Goal: Find specific page/section: Find specific page/section

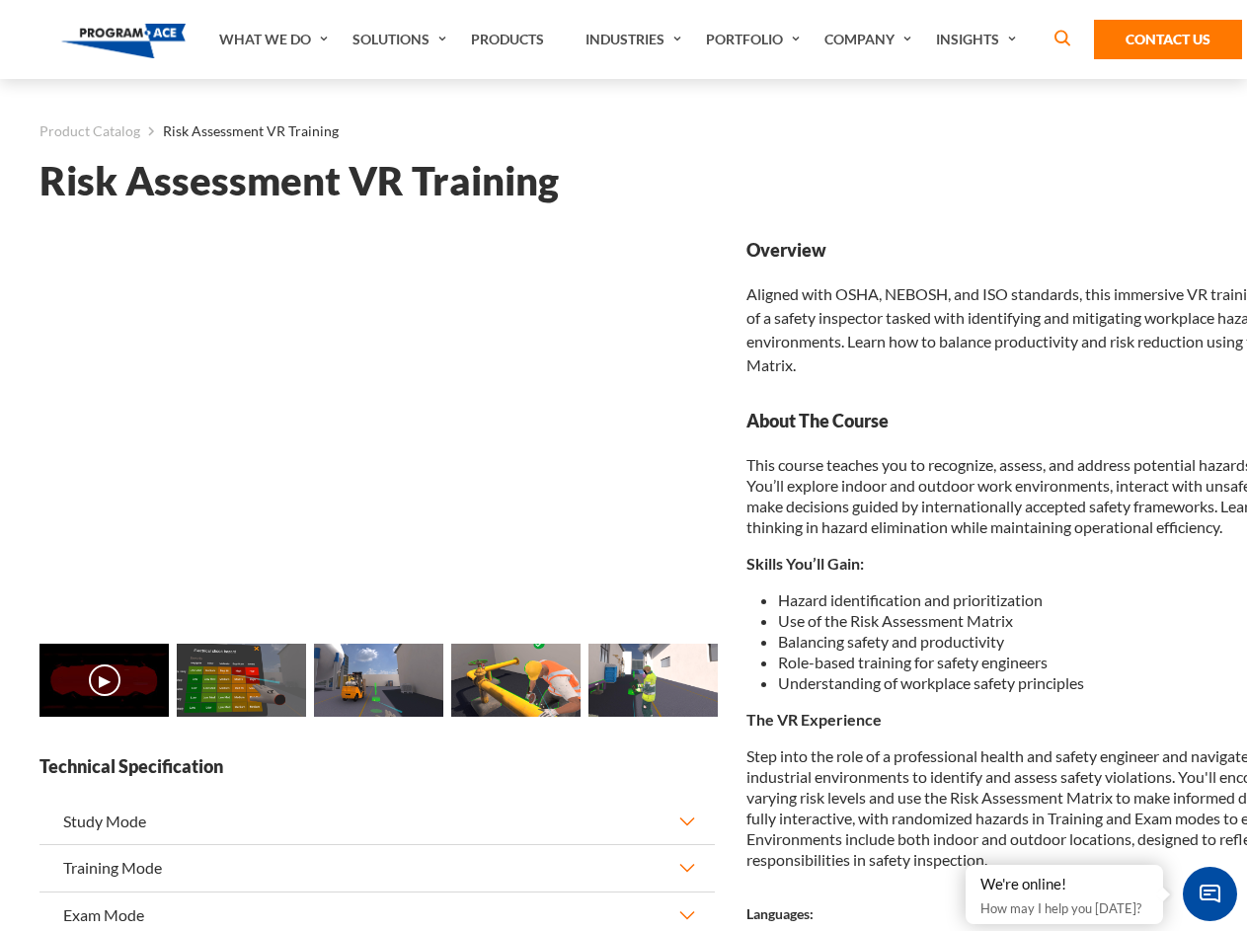
click at [402, 39] on link "Solutions" at bounding box center [402, 39] width 118 height 79
click at [0, 0] on div "AI & Computer Vision Solutions Computer Vision Quality Control AI tools for fas…" at bounding box center [0, 0] width 0 height 0
click at [0, 0] on div "AI & Computer Vision Solutions Virtual Training Solutions Virtual Tour Solution…" at bounding box center [0, 0] width 0 height 0
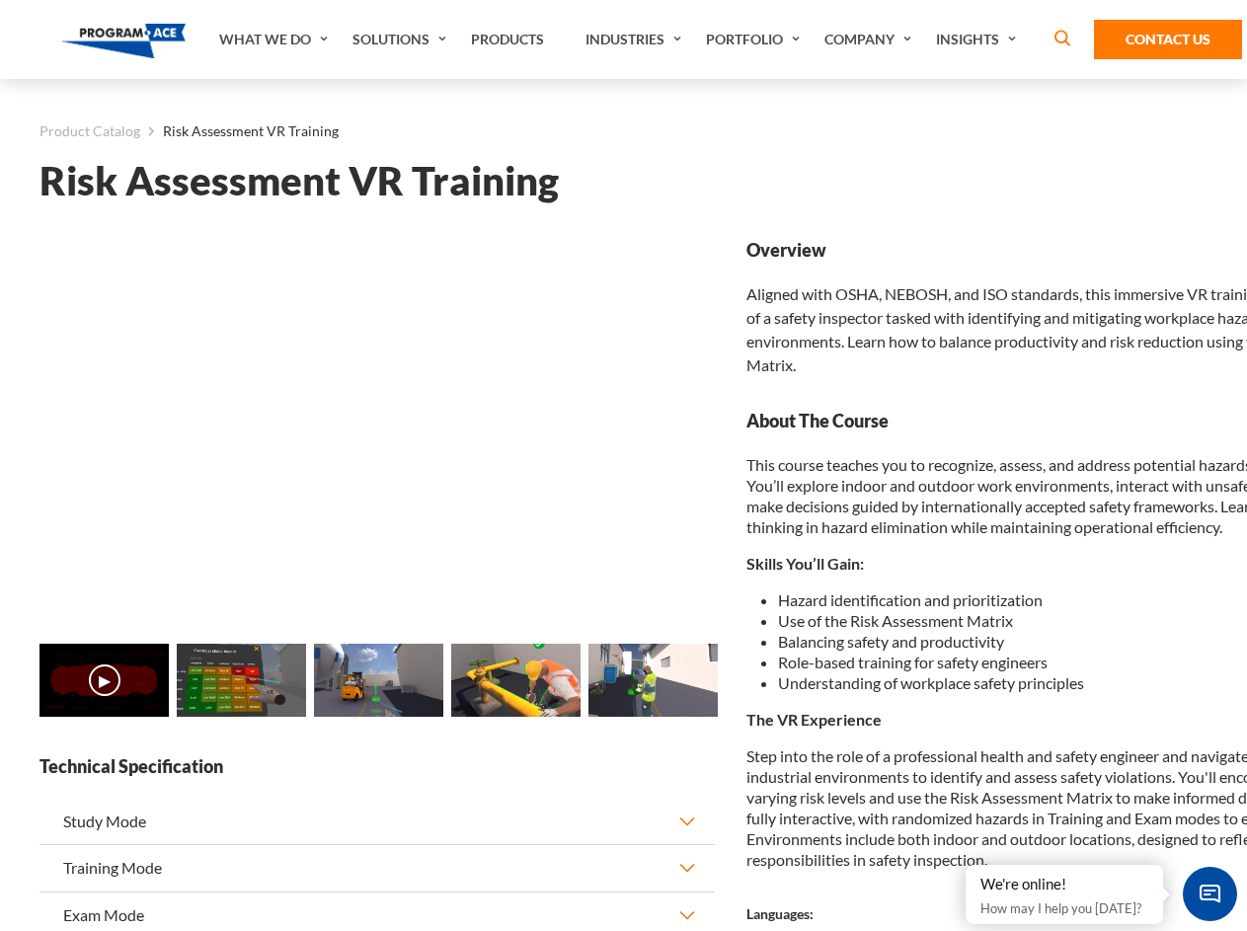
click at [0, 0] on div "AI & Computer Vision Solutions Virtual Training Solutions Virtual Tour Solution…" at bounding box center [0, 0] width 0 height 0
click at [0, 0] on div "AI & Computer Vision Solutions Computer Vision Quality Control AI tools for fas…" at bounding box center [0, 0] width 0 height 0
